Goal: Information Seeking & Learning: Learn about a topic

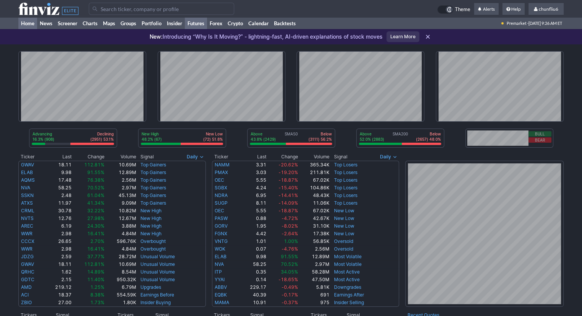
click at [193, 23] on link "Futures" at bounding box center [196, 23] width 22 height 11
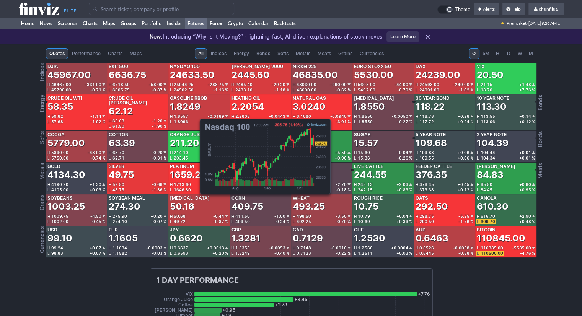
click at [196, 78] on div "24633.50" at bounding box center [192, 75] width 45 height 12
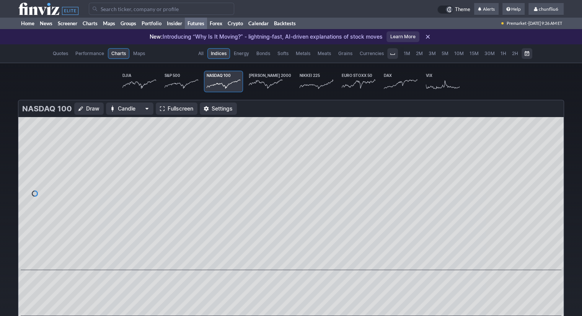
scroll to position [0, 45]
click at [181, 108] on span "Fullscreen" at bounding box center [181, 109] width 26 height 8
click at [31, 22] on link "Home" at bounding box center [27, 23] width 19 height 11
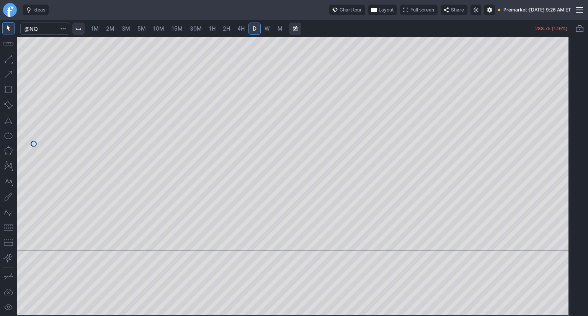
click at [161, 31] on span "10M" at bounding box center [158, 28] width 11 height 7
drag, startPoint x: 560, startPoint y: 76, endPoint x: 566, endPoint y: 126, distance: 50.4
click at [566, 126] on div at bounding box center [563, 141] width 16 height 195
click at [8, 224] on button "button" at bounding box center [8, 227] width 12 height 12
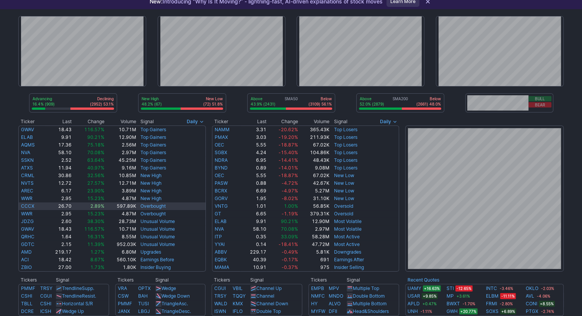
scroll to position [191, 0]
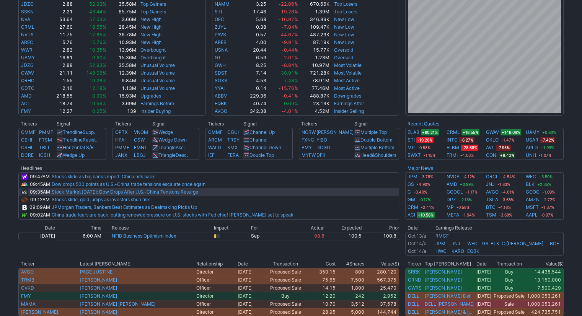
click at [160, 194] on link "Stock Market Today: Dow Drops After U.S.-China Tensions Resurge" at bounding box center [125, 192] width 147 height 6
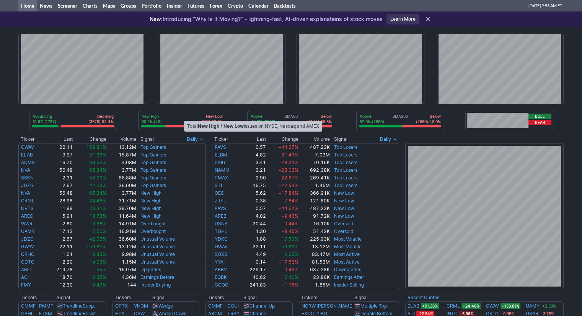
scroll to position [0, 0]
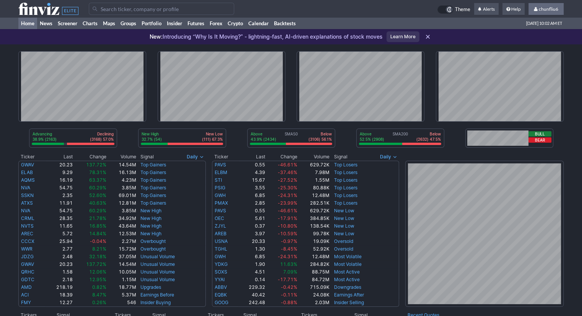
click at [543, 11] on span "chunfliu6" at bounding box center [549, 9] width 20 height 6
click at [532, 57] on link "Sign Out" at bounding box center [542, 57] width 43 height 12
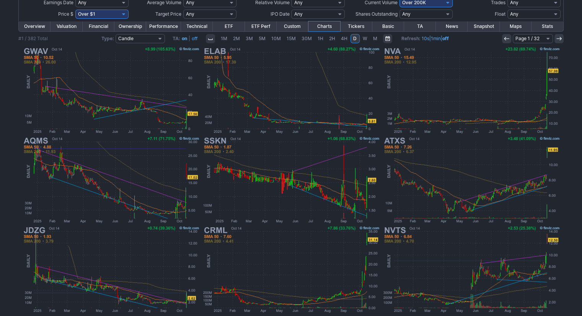
scroll to position [87, 0]
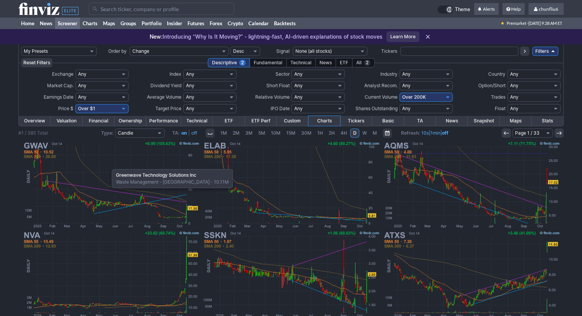
click at [108, 165] on img at bounding box center [110, 185] width 179 height 90
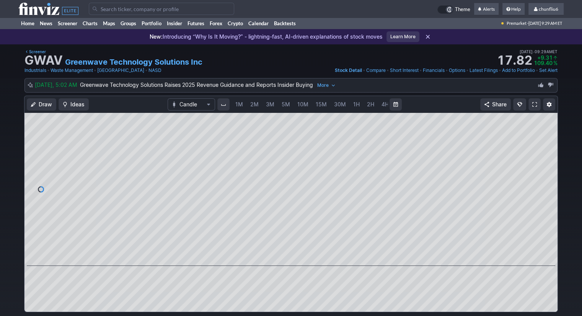
scroll to position [0, 39]
click at [534, 103] on span at bounding box center [534, 104] width 5 height 6
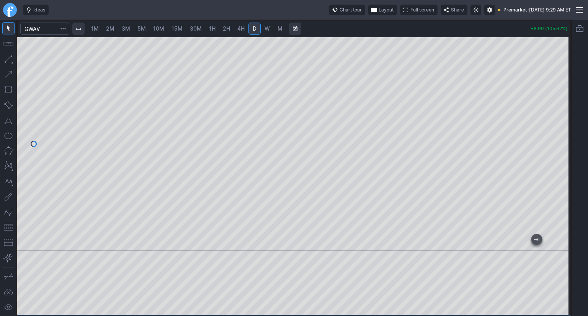
click at [99, 31] on span "1M" at bounding box center [95, 28] width 8 height 7
click at [110, 31] on span "2M" at bounding box center [110, 28] width 8 height 7
click at [9, 227] on button "button" at bounding box center [8, 227] width 12 height 12
click at [444, 26] on div "1M 2M 3M 5M 10M 15M 30M 1H 2H 4H D W M +8.82 (103.64%)" at bounding box center [294, 168] width 554 height 296
drag, startPoint x: 564, startPoint y: 106, endPoint x: 564, endPoint y: 117, distance: 10.7
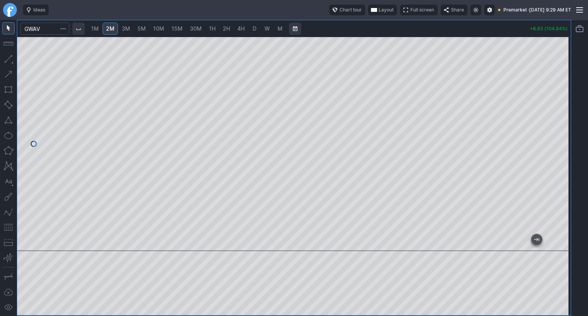
click at [564, 117] on div at bounding box center [563, 141] width 16 height 195
click at [452, 34] on div "1M 2M 3M 5M 10M 15M 30M 1H 2H 4H D W M +8.93 (104.94%)" at bounding box center [294, 168] width 554 height 296
drag, startPoint x: 558, startPoint y: 87, endPoint x: 556, endPoint y: 97, distance: 11.0
click at [556, 97] on div at bounding box center [563, 141] width 16 height 195
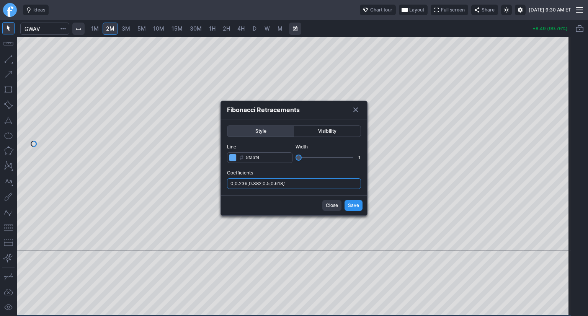
click at [315, 180] on input "0,0.236,0.382,0.5,0.618,1" at bounding box center [294, 183] width 134 height 11
type input "0,0.236,0.382,0.5,0.618,1,.786"
click at [347, 204] on button "Save" at bounding box center [354, 205] width 18 height 11
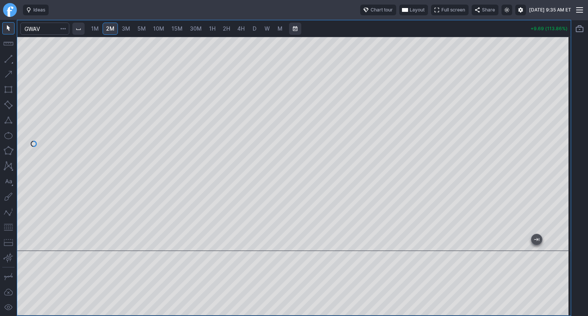
click at [93, 29] on span "1M" at bounding box center [95, 28] width 8 height 7
click at [8, 227] on button "button" at bounding box center [8, 227] width 12 height 12
click at [255, 20] on div "1M 2M 3M 5M 10M 15M 30M 1H 2H 4H D W M +10.84 (127.38%)" at bounding box center [294, 168] width 554 height 296
drag, startPoint x: 565, startPoint y: 83, endPoint x: 564, endPoint y: 103, distance: 20.3
click at [564, 103] on div at bounding box center [563, 141] width 16 height 195
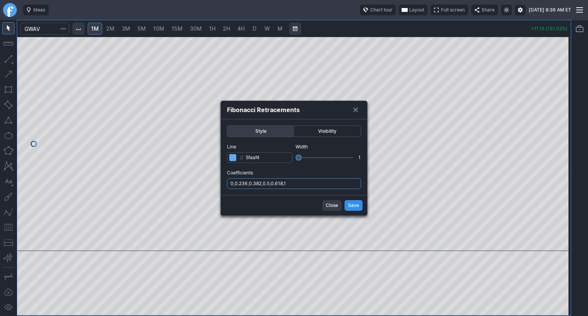
click at [313, 185] on input "0,0.236,0.382,0.5,0.618,1" at bounding box center [294, 183] width 134 height 11
type input "0,0.236,0.382,0.5,0.618,1,.786"
click at [359, 207] on button "Save" at bounding box center [354, 205] width 18 height 11
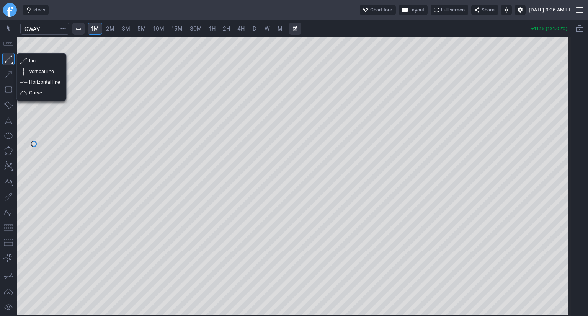
click at [8, 61] on button "button" at bounding box center [8, 59] width 12 height 12
click at [26, 81] on span "button" at bounding box center [24, 82] width 5 height 11
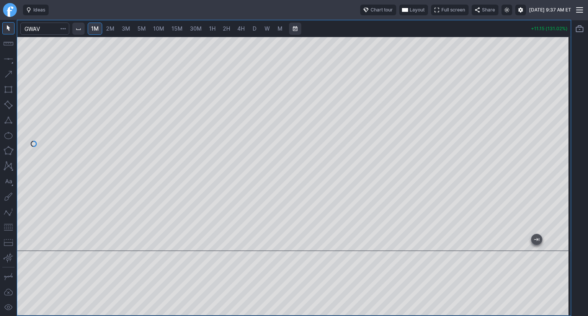
drag, startPoint x: 563, startPoint y: 165, endPoint x: 565, endPoint y: 153, distance: 11.2
click at [565, 153] on div at bounding box center [563, 141] width 16 height 195
click at [557, 71] on div at bounding box center [563, 141] width 16 height 195
drag, startPoint x: 558, startPoint y: 126, endPoint x: 558, endPoint y: 131, distance: 5.0
click at [558, 131] on div at bounding box center [563, 141] width 16 height 195
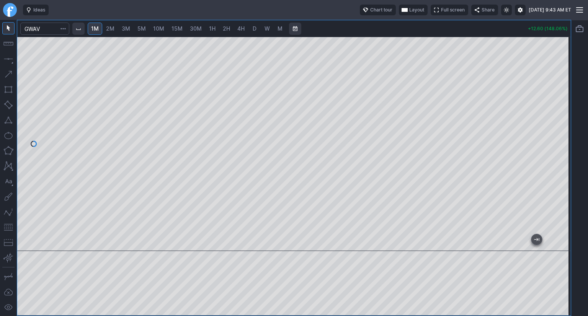
drag, startPoint x: 559, startPoint y: 133, endPoint x: 558, endPoint y: 154, distance: 21.1
click at [558, 154] on div at bounding box center [563, 141] width 16 height 195
click at [7, 224] on button "button" at bounding box center [8, 227] width 12 height 12
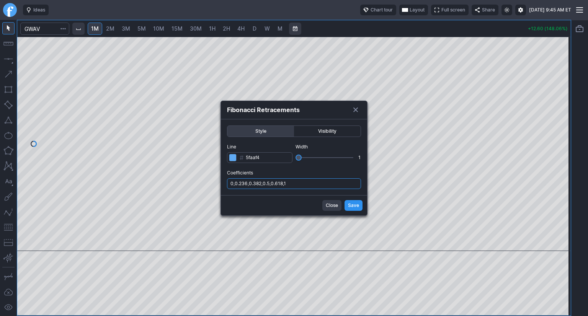
click at [323, 183] on input "0,0.236,0.382,0.5,0.618,1" at bounding box center [294, 183] width 134 height 11
type input "0,0.236,0.382,0.5,0.618,1,.786"
click at [351, 204] on span "Save" at bounding box center [353, 206] width 11 height 8
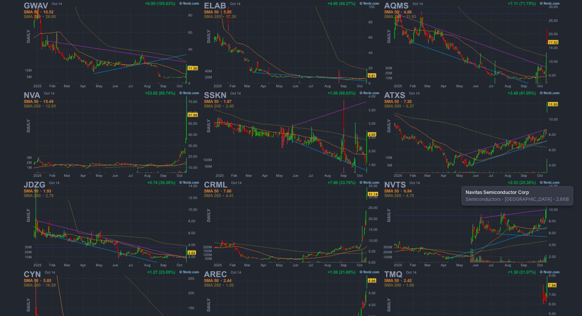
scroll to position [153, 0]
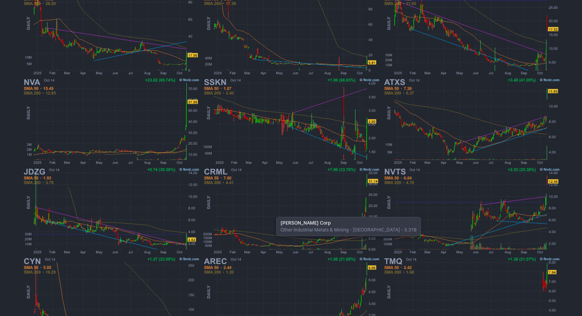
click at [273, 213] on img at bounding box center [291, 211] width 179 height 90
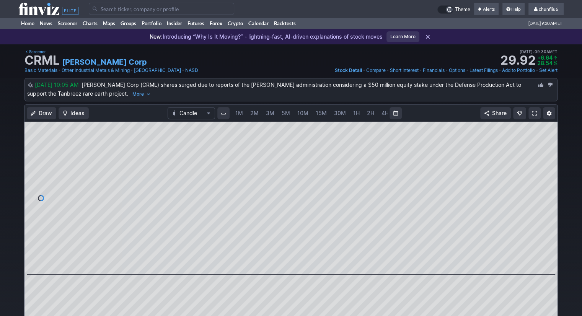
scroll to position [0, 39]
click at [534, 112] on span at bounding box center [534, 113] width 5 height 6
click at [233, 112] on span "3M" at bounding box center [231, 113] width 8 height 7
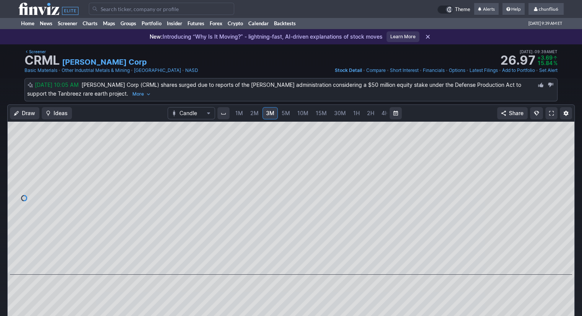
click at [238, 113] on span "1M" at bounding box center [239, 113] width 8 height 7
drag, startPoint x: 565, startPoint y: 148, endPoint x: 560, endPoint y: 167, distance: 19.0
click at [560, 167] on div at bounding box center [566, 196] width 16 height 134
click at [394, 113] on button "Range" at bounding box center [396, 113] width 12 height 12
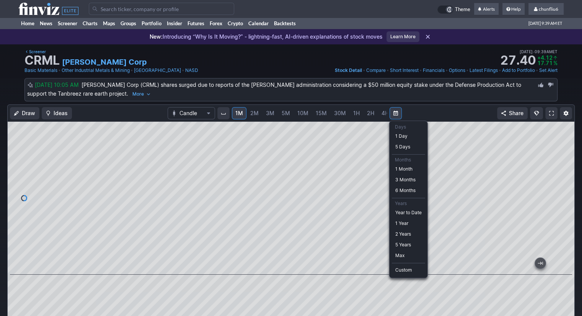
click at [394, 113] on div at bounding box center [291, 158] width 582 height 316
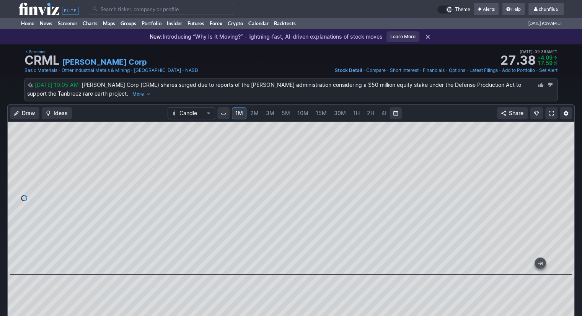
click at [22, 113] on span "Draw" at bounding box center [28, 113] width 13 height 8
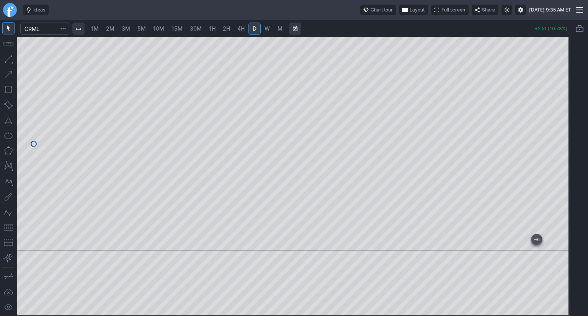
click at [107, 30] on span "2M" at bounding box center [110, 28] width 8 height 7
drag, startPoint x: 559, startPoint y: 59, endPoint x: 557, endPoint y: 95, distance: 35.2
click at [557, 95] on div at bounding box center [563, 141] width 16 height 195
drag, startPoint x: 563, startPoint y: 126, endPoint x: 558, endPoint y: 139, distance: 14.3
click at [562, 137] on div at bounding box center [563, 141] width 16 height 195
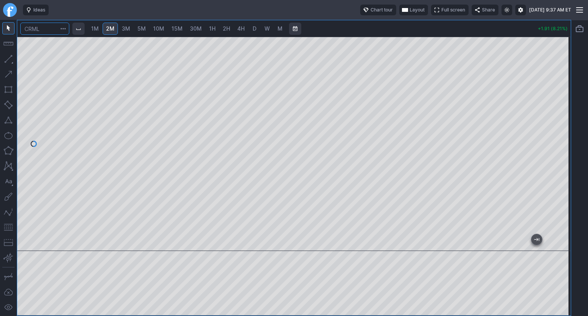
click at [47, 29] on input "Search" at bounding box center [44, 29] width 49 height 12
click at [51, 29] on input "Search" at bounding box center [44, 29] width 49 height 12
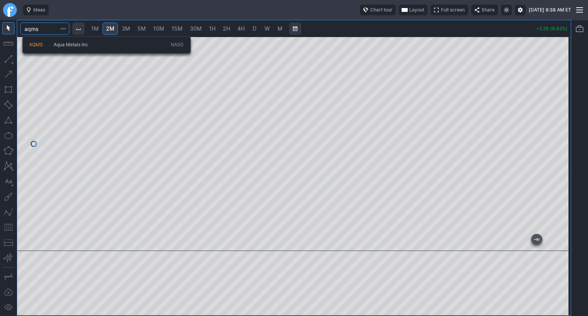
type input "aqms"
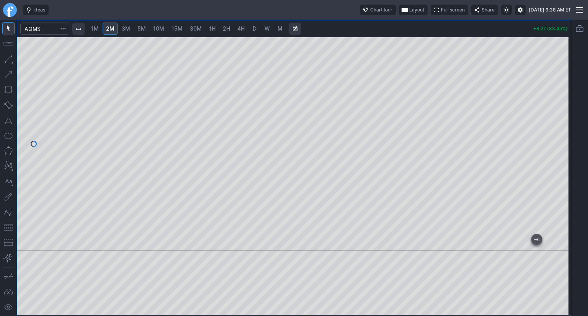
click at [96, 29] on span "1M" at bounding box center [95, 28] width 8 height 7
click at [5, 227] on button "button" at bounding box center [8, 227] width 12 height 12
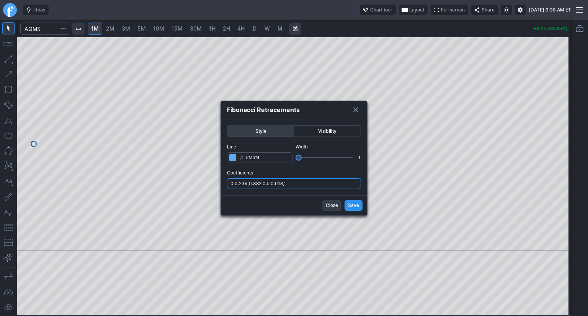
drag, startPoint x: 305, startPoint y: 183, endPoint x: 308, endPoint y: 188, distance: 6.5
click at [305, 183] on input "0,0.236,0.382,0.5,0.618,1" at bounding box center [294, 183] width 134 height 11
type input "0,0.236,0.382,0.5,0.618,1,.786"
click at [353, 209] on button "Save" at bounding box center [354, 205] width 18 height 11
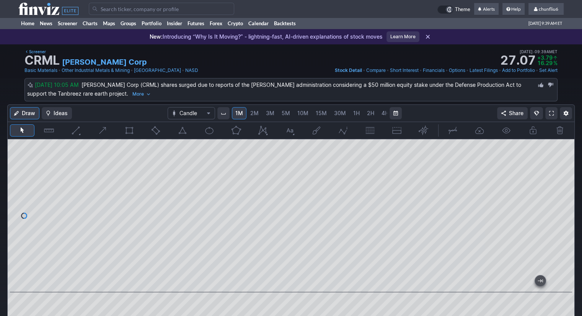
click at [578, 170] on div "Draw Ideas Candle 1M 2M 3M 5M 10M 15M 30M 1H 2H 4H D W M Share" at bounding box center [291, 231] width 582 height 253
click at [552, 116] on link at bounding box center [551, 113] width 12 height 12
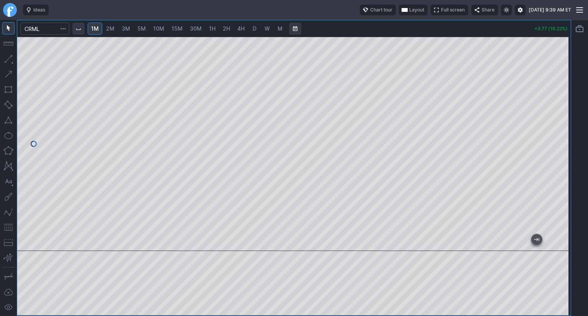
drag, startPoint x: 567, startPoint y: 126, endPoint x: 567, endPoint y: 149, distance: 22.6
click at [567, 149] on div at bounding box center [563, 141] width 16 height 195
click at [113, 29] on span "2M" at bounding box center [110, 28] width 8 height 7
drag, startPoint x: 560, startPoint y: 114, endPoint x: 561, endPoint y: 139, distance: 25.3
click at [561, 139] on div at bounding box center [563, 141] width 16 height 195
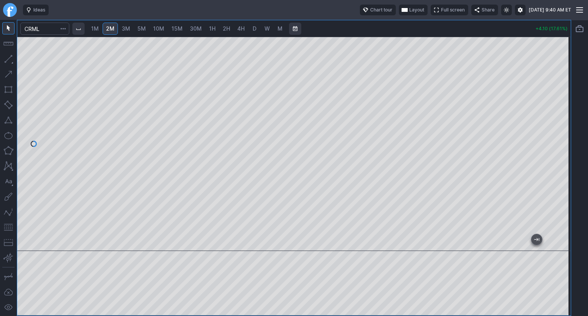
click at [9, 227] on button "button" at bounding box center [8, 227] width 12 height 12
drag, startPoint x: 563, startPoint y: 91, endPoint x: 557, endPoint y: 111, distance: 20.5
click at [561, 111] on div at bounding box center [563, 141] width 16 height 195
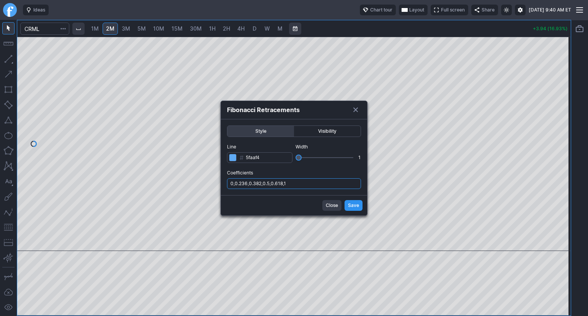
drag, startPoint x: 318, startPoint y: 180, endPoint x: 322, endPoint y: 189, distance: 9.3
click at [318, 183] on input "0,0.236,0.382,0.5,0.618,1" at bounding box center [294, 183] width 134 height 11
type input "0,0.236,0.382,0.5,0.618,1,.786"
click at [354, 205] on span "Save" at bounding box center [353, 206] width 11 height 8
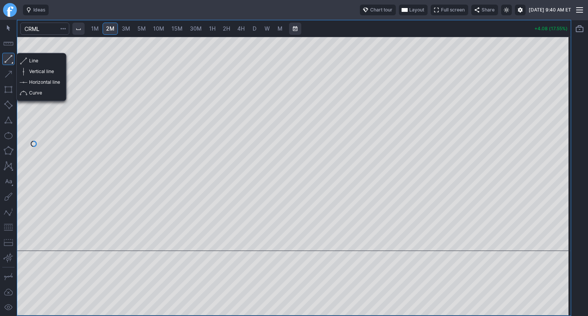
click at [9, 56] on button "button" at bounding box center [8, 59] width 12 height 12
click at [28, 80] on button "Horizontal line" at bounding box center [41, 82] width 45 height 11
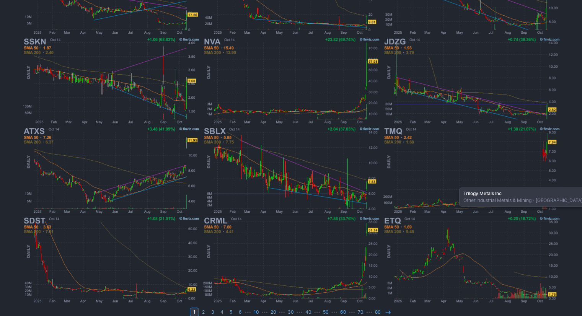
scroll to position [202, 0]
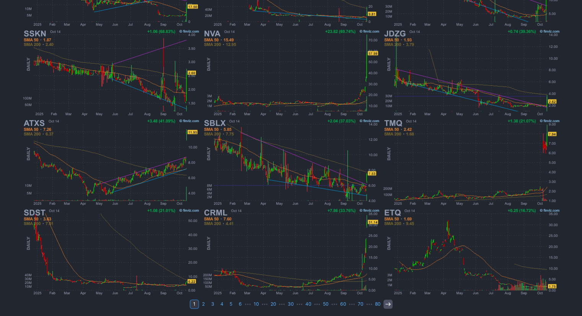
click at [385, 303] on use at bounding box center [387, 303] width 5 height 3
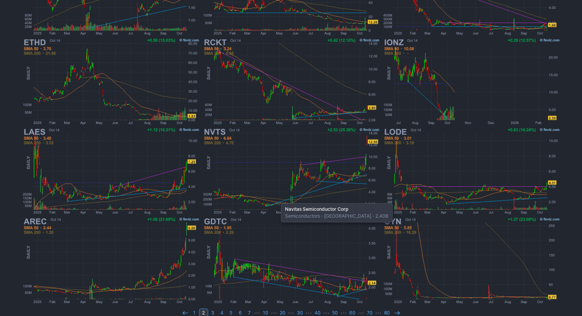
scroll to position [202, 0]
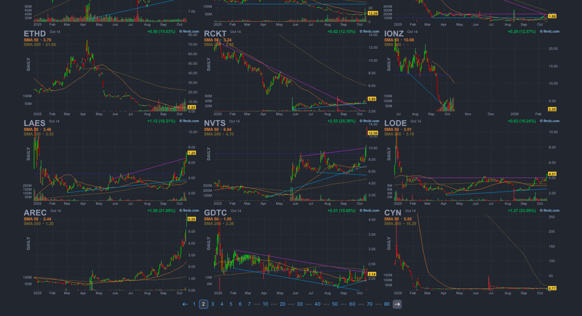
click at [394, 301] on icon at bounding box center [397, 304] width 6 height 6
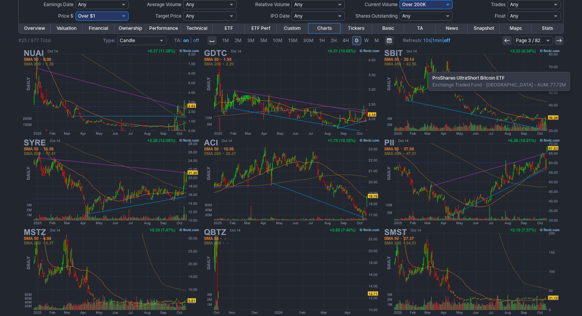
scroll to position [115, 0]
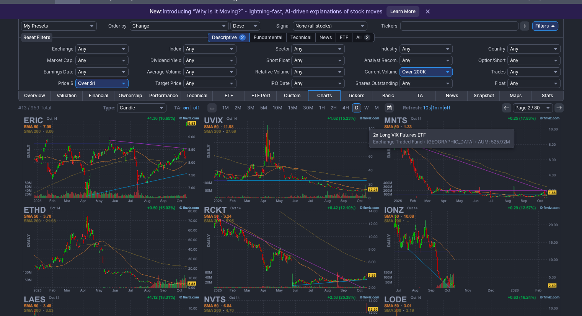
scroll to position [10, 0]
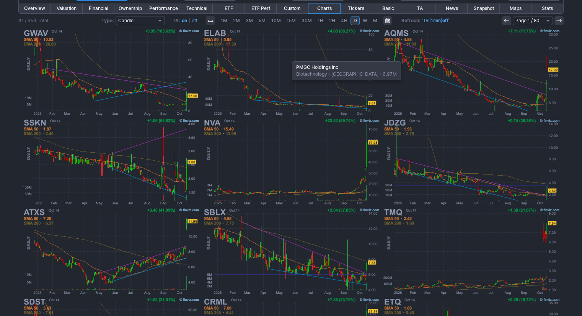
scroll to position [38, 0]
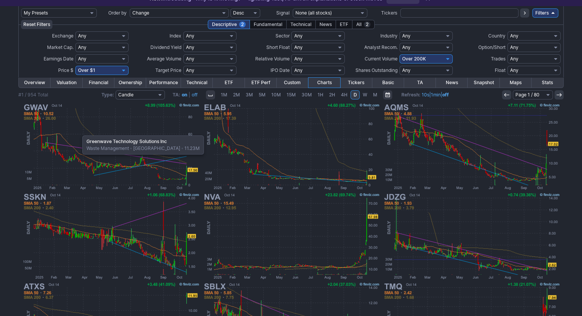
click at [78, 132] on img at bounding box center [110, 147] width 179 height 90
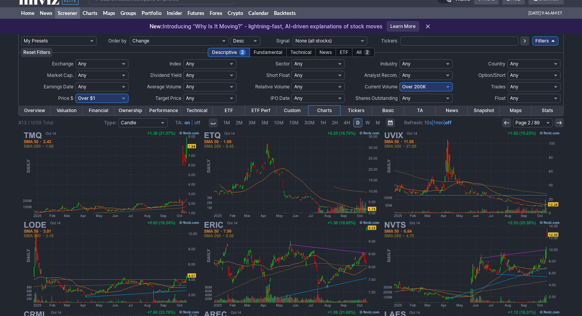
click at [507, 123] on icon at bounding box center [507, 123] width 6 height 6
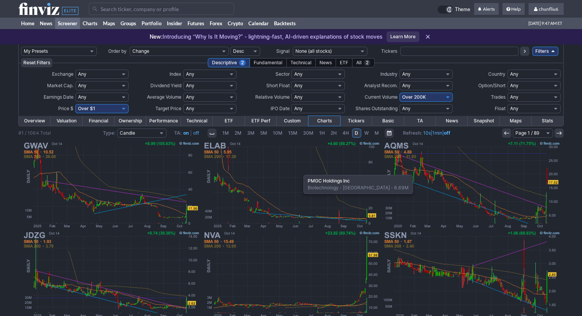
click at [300, 171] on img at bounding box center [291, 185] width 179 height 90
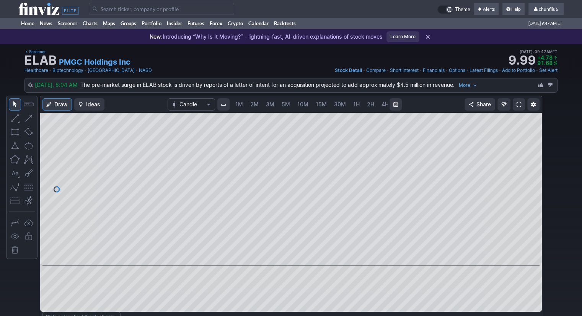
scroll to position [0, 39]
click at [516, 104] on link at bounding box center [519, 104] width 12 height 12
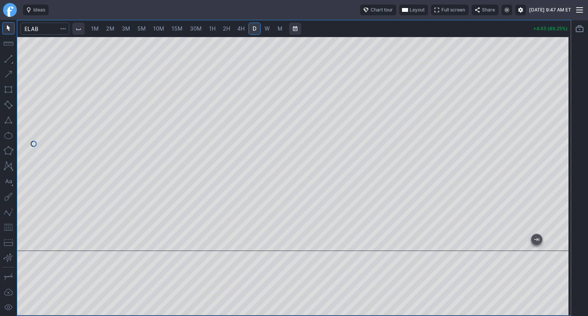
click at [96, 28] on span "1M" at bounding box center [95, 28] width 8 height 7
drag, startPoint x: 560, startPoint y: 80, endPoint x: 561, endPoint y: 90, distance: 9.2
click at [561, 90] on div at bounding box center [563, 141] width 16 height 195
drag, startPoint x: 563, startPoint y: 67, endPoint x: 562, endPoint y: 94, distance: 26.8
click at [572, 96] on div "1M 2M 3M 5M 10M 15M 30M 1H 2H 4H D W M +4.68 (89.83%)" at bounding box center [294, 168] width 588 height 296
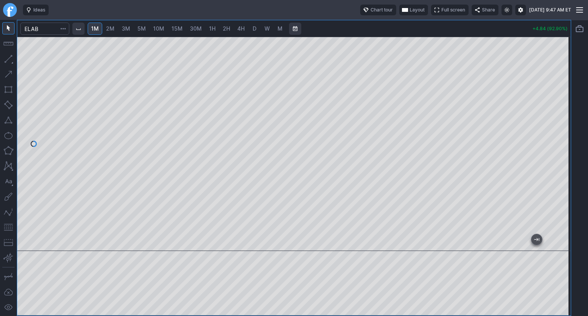
drag, startPoint x: 8, startPoint y: 224, endPoint x: 18, endPoint y: 225, distance: 10.0
click at [9, 225] on button "button" at bounding box center [8, 227] width 12 height 12
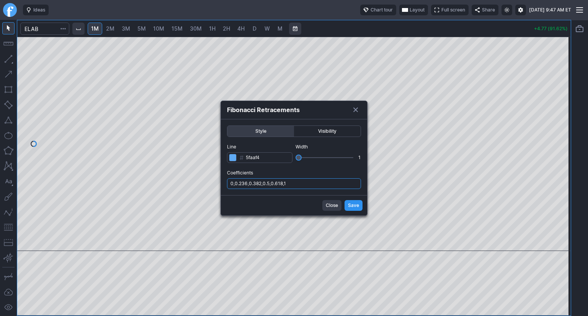
click at [299, 181] on input "0,0.236,0.382,0.5,0.618,1" at bounding box center [294, 183] width 134 height 11
type input "0,0.236,0.382,0.5,0.618,1,.786"
click at [351, 206] on span "Save" at bounding box center [353, 206] width 11 height 8
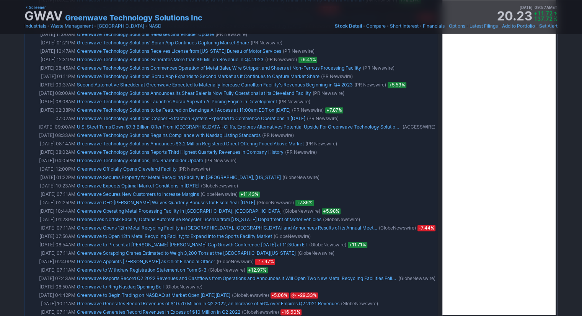
scroll to position [1069, 0]
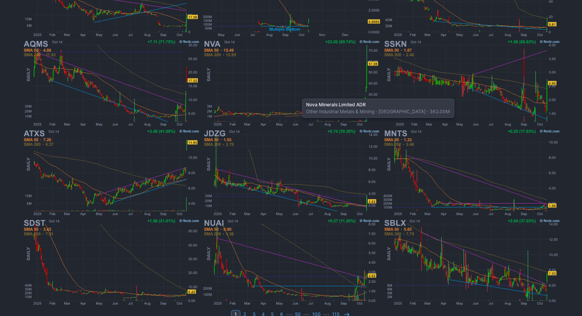
scroll to position [202, 0]
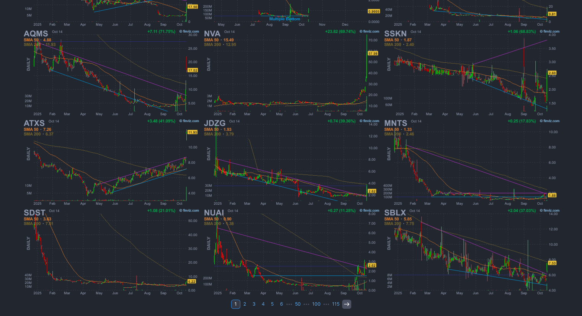
click at [344, 303] on use at bounding box center [346, 303] width 5 height 3
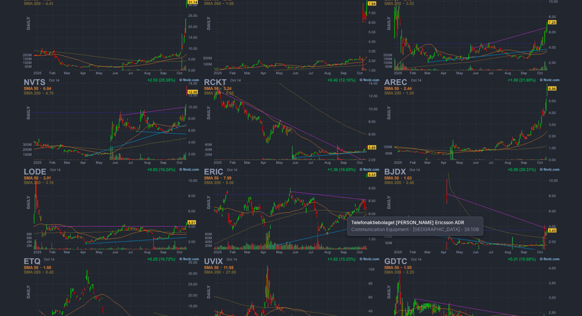
scroll to position [202, 0]
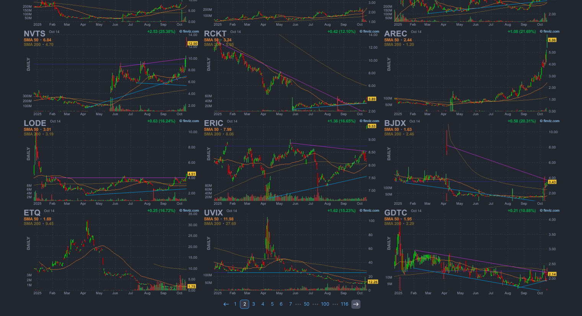
click at [353, 303] on icon at bounding box center [356, 304] width 6 height 6
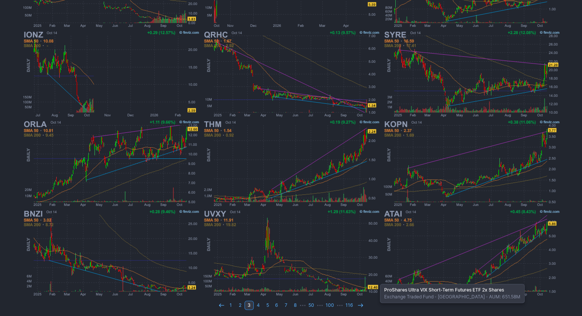
scroll to position [202, 0]
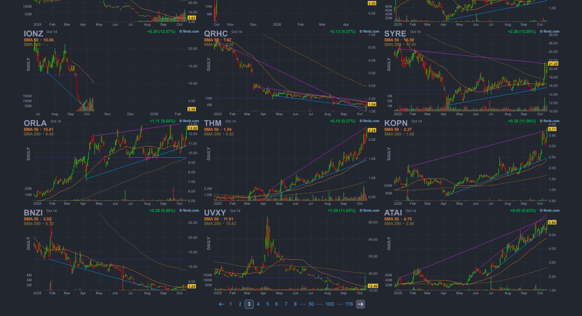
click at [359, 303] on use at bounding box center [360, 303] width 5 height 3
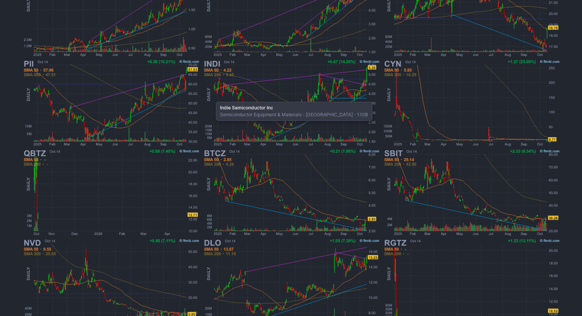
scroll to position [191, 0]
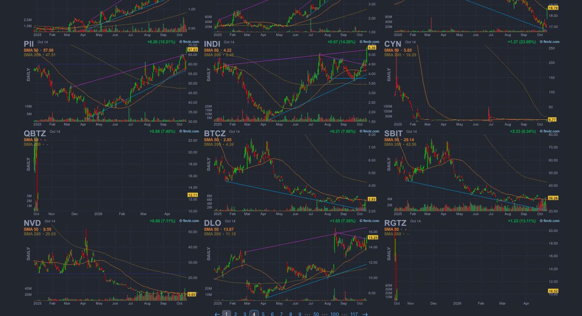
click at [227, 312] on link "1" at bounding box center [226, 314] width 9 height 9
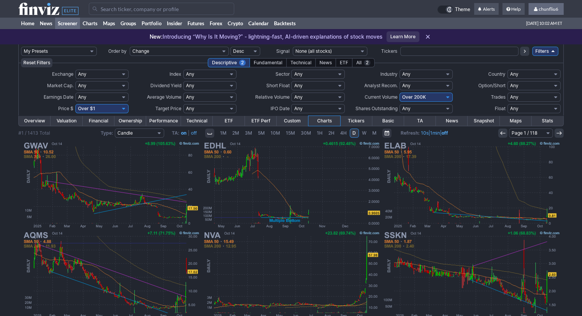
click at [544, 11] on span "chunfliu6" at bounding box center [549, 9] width 20 height 6
click at [531, 54] on link "Sign Out" at bounding box center [542, 57] width 43 height 12
